Goal: Go to known website: Access a specific website the user already knows

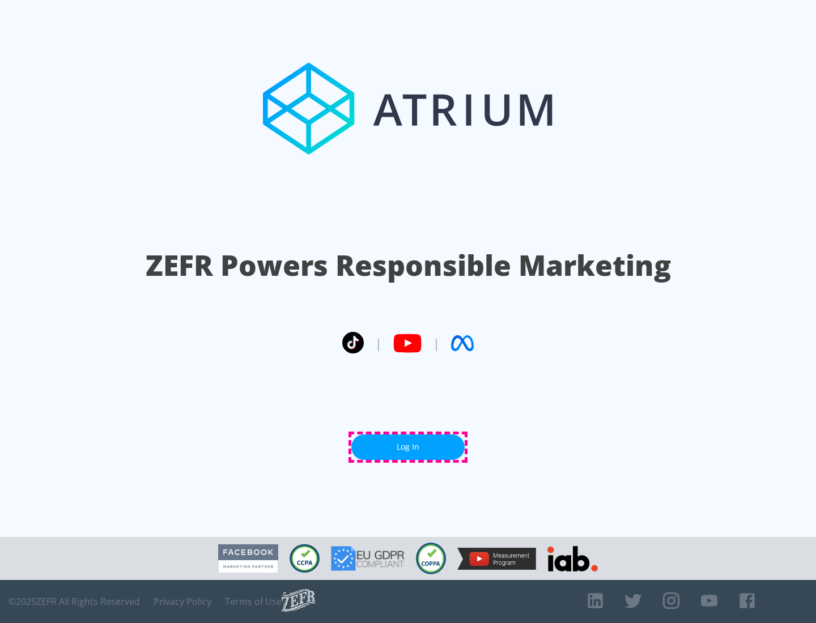
click at [408, 447] on link "Log In" at bounding box center [407, 448] width 113 height 26
